Goal: Task Accomplishment & Management: Use online tool/utility

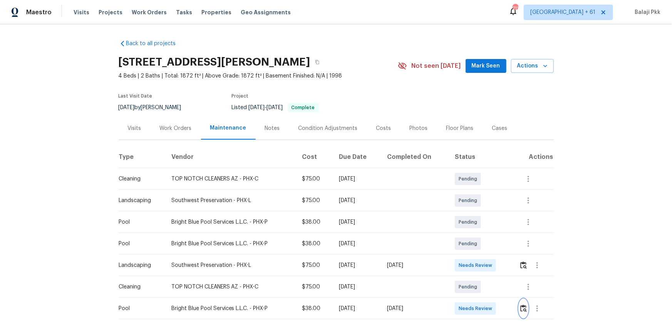
click at [478, 212] on button "button" at bounding box center [523, 308] width 9 height 18
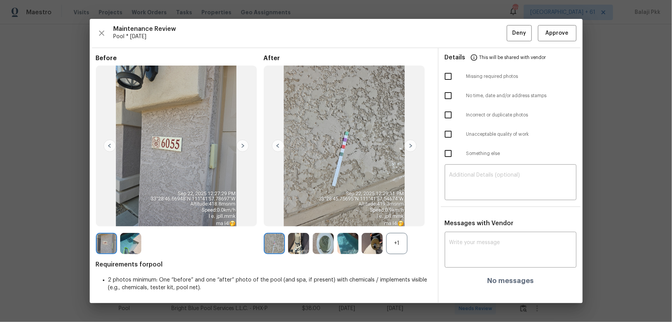
click at [398, 212] on div "+1" at bounding box center [396, 243] width 21 height 21
click at [478, 34] on span "Approve" at bounding box center [557, 34] width 23 height 10
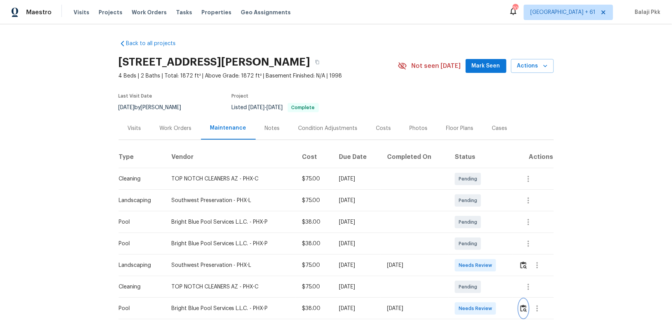
scroll to position [1, 0]
click at [478, 212] on button "button" at bounding box center [524, 265] width 9 height 18
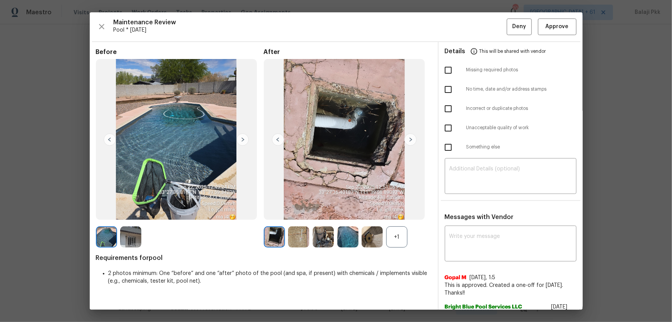
click at [394, 212] on div "+1" at bounding box center [396, 236] width 21 height 21
click at [478, 24] on span "Approve" at bounding box center [557, 27] width 23 height 10
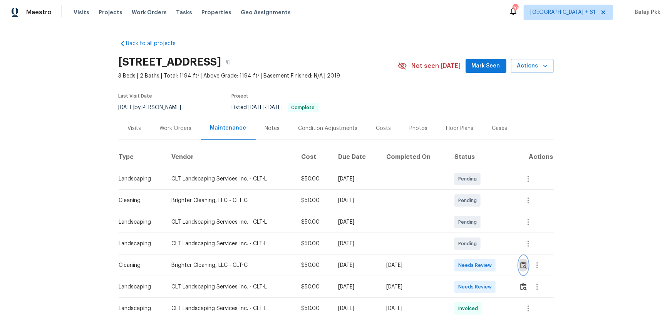
click at [478, 212] on button "button" at bounding box center [523, 265] width 9 height 18
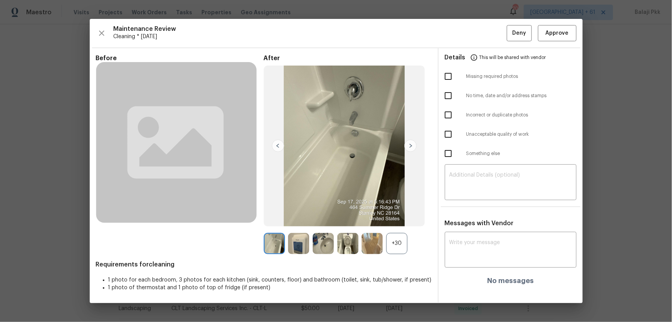
click at [396, 212] on div "+30" at bounding box center [396, 243] width 21 height 21
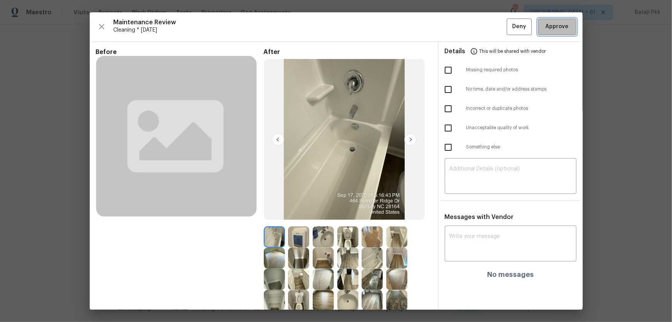
click at [478, 29] on span "Approve" at bounding box center [557, 27] width 23 height 10
